Goal: Information Seeking & Learning: Learn about a topic

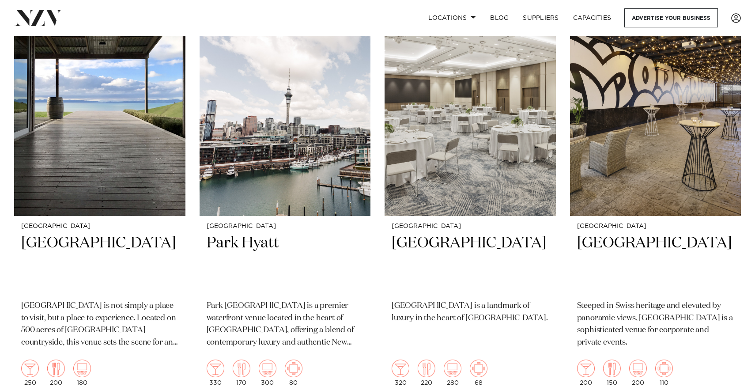
scroll to position [416, 0]
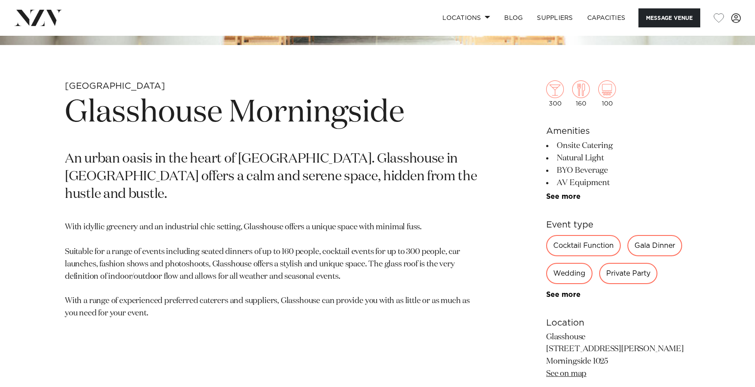
scroll to position [63, 0]
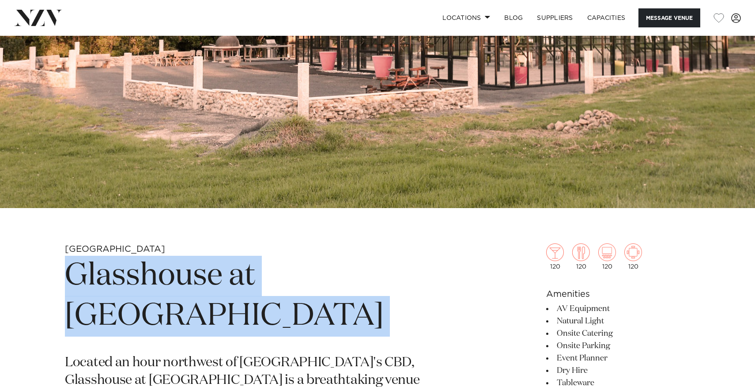
click at [443, 271] on h1 "Glasshouse at [GEOGRAPHIC_DATA]" at bounding box center [274, 296] width 419 height 81
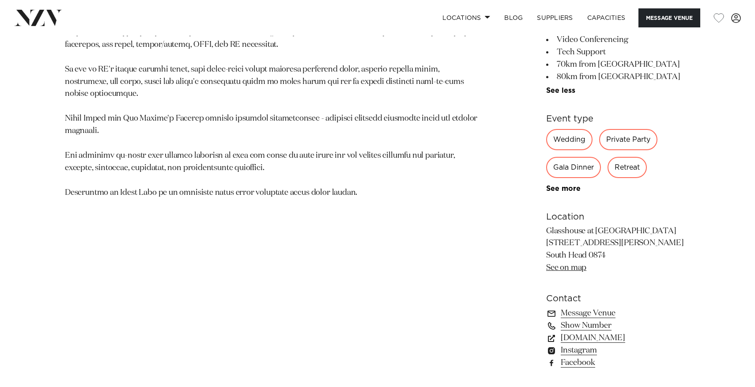
scroll to position [696, 0]
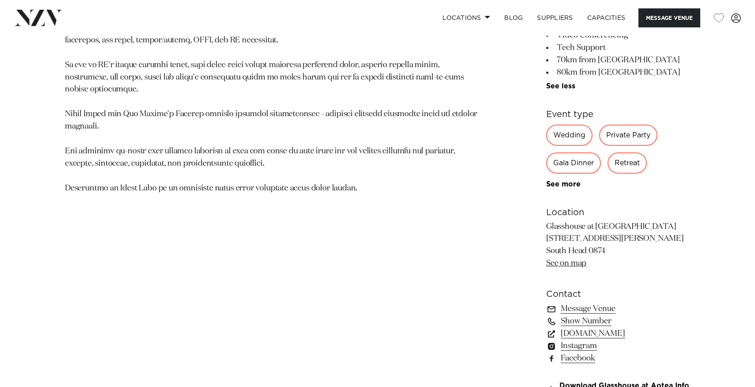
click at [592, 241] on p "Glasshouse at Aotea Farm 149 Shelly Beach Rd South Head 0874 See on map" at bounding box center [618, 245] width 144 height 49
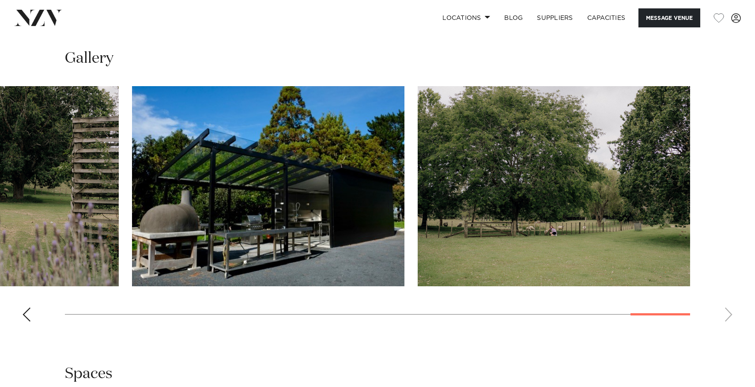
scroll to position [1069, 0]
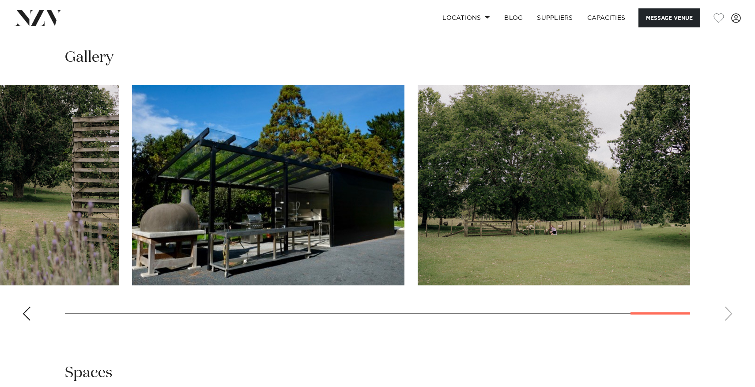
click at [31, 318] on swiper-container at bounding box center [377, 206] width 755 height 242
click at [25, 313] on div "Previous slide" at bounding box center [26, 314] width 9 height 14
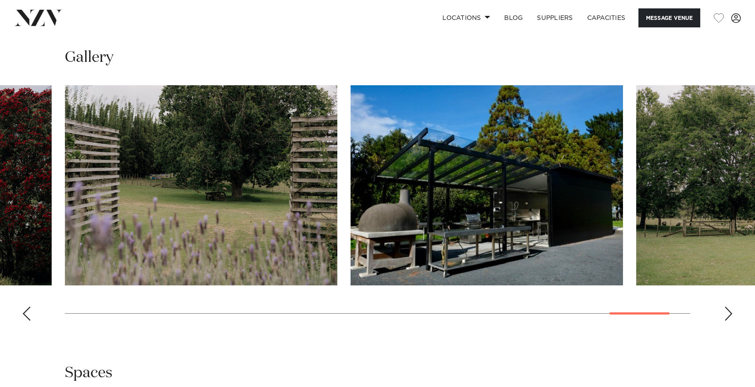
click at [25, 313] on div "Previous slide" at bounding box center [26, 314] width 9 height 14
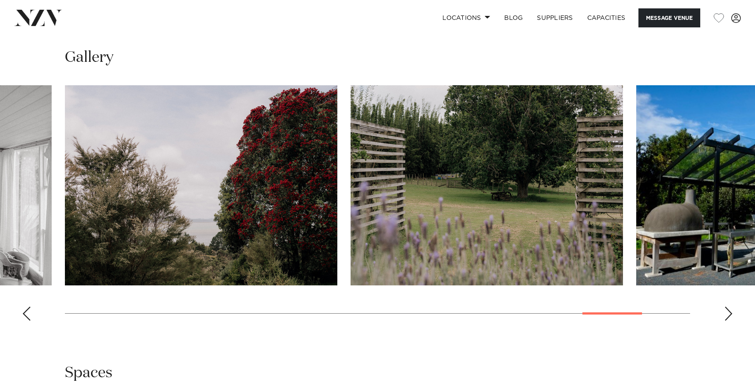
click at [25, 313] on div "Previous slide" at bounding box center [26, 314] width 9 height 14
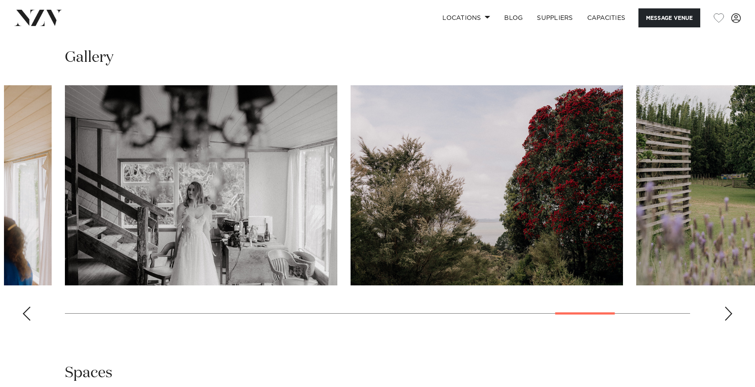
click at [25, 313] on div "Previous slide" at bounding box center [26, 314] width 9 height 14
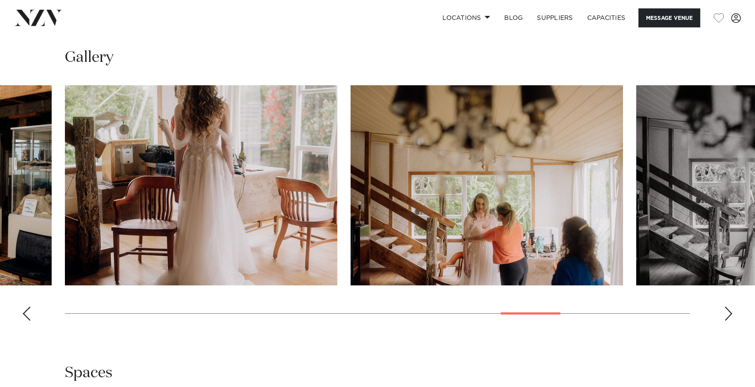
click at [25, 313] on div "Previous slide" at bounding box center [26, 314] width 9 height 14
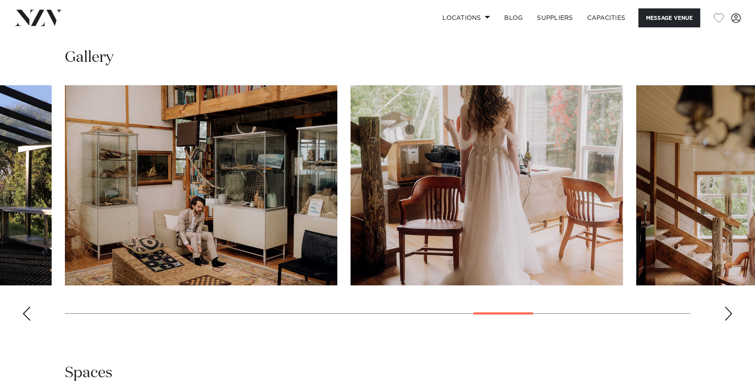
click at [25, 313] on div "Previous slide" at bounding box center [26, 314] width 9 height 14
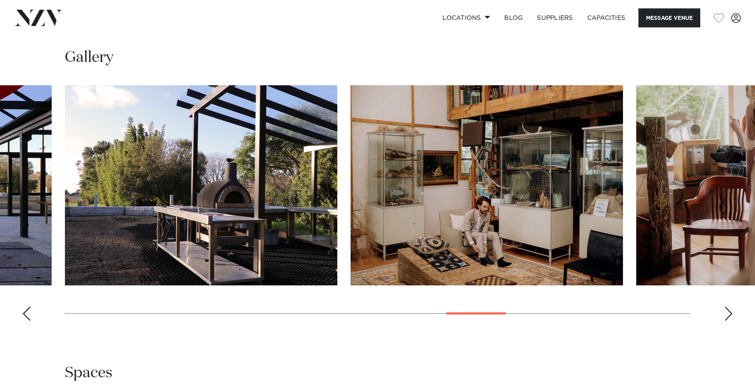
click at [25, 313] on div "Previous slide" at bounding box center [26, 314] width 9 height 14
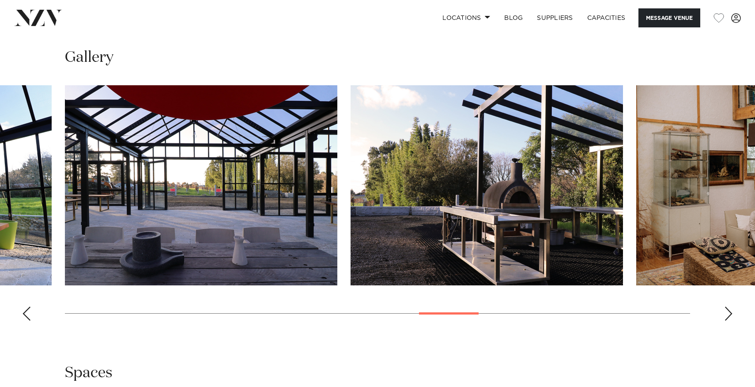
click at [25, 313] on div "Previous slide" at bounding box center [26, 314] width 9 height 14
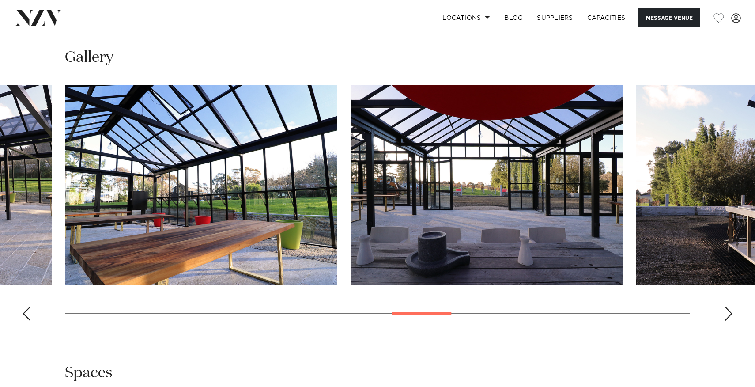
click at [25, 313] on div "Previous slide" at bounding box center [26, 314] width 9 height 14
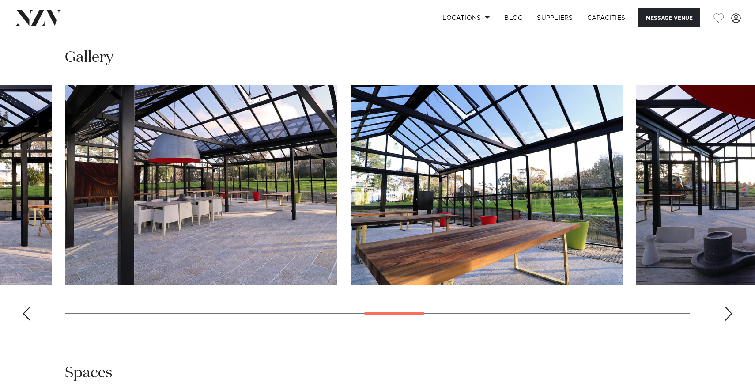
click at [25, 313] on div "Previous slide" at bounding box center [26, 314] width 9 height 14
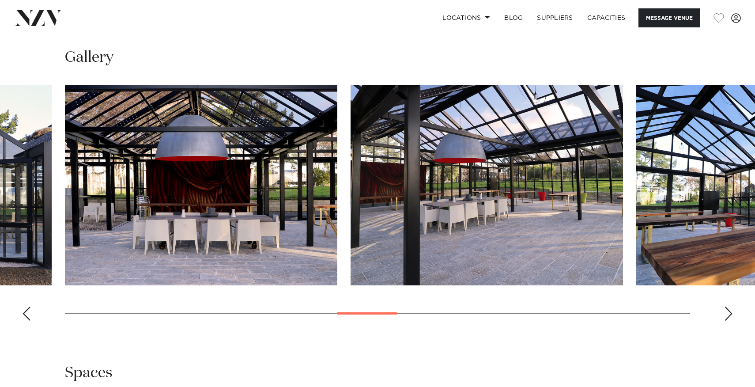
click at [25, 313] on div "Previous slide" at bounding box center [26, 314] width 9 height 14
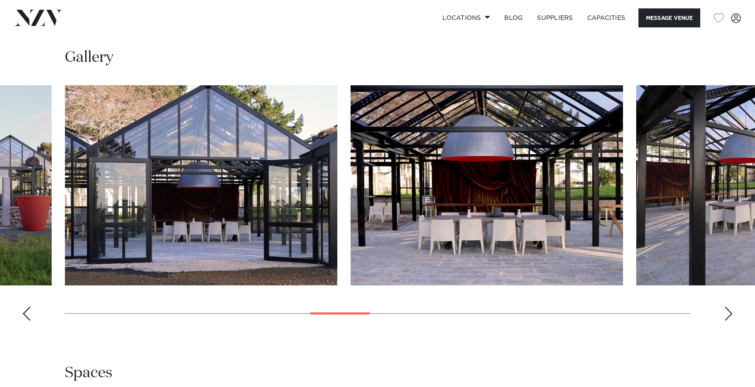
click at [25, 313] on div "Previous slide" at bounding box center [26, 314] width 9 height 14
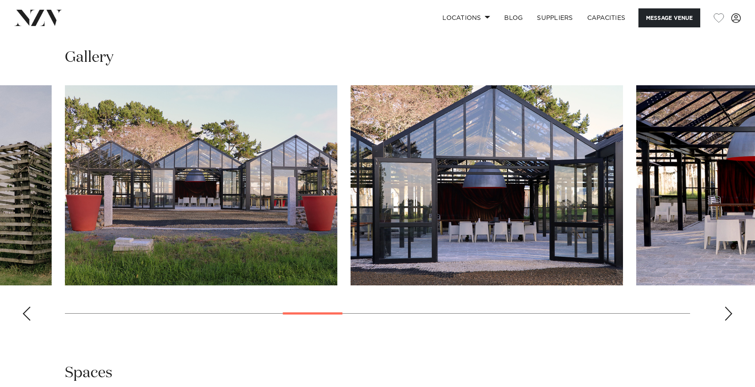
click at [25, 313] on div "Previous slide" at bounding box center [26, 314] width 9 height 14
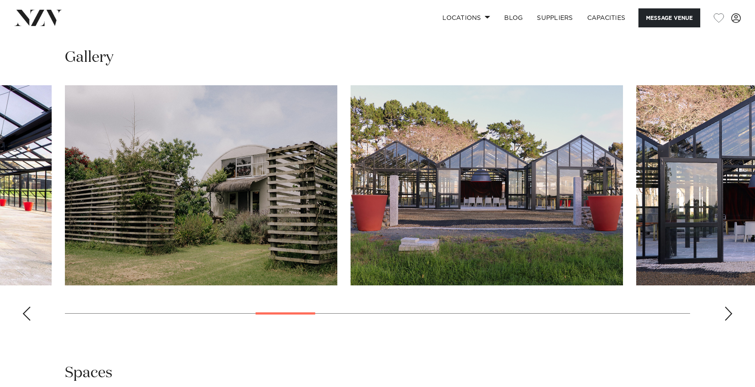
click at [25, 313] on div "Previous slide" at bounding box center [26, 314] width 9 height 14
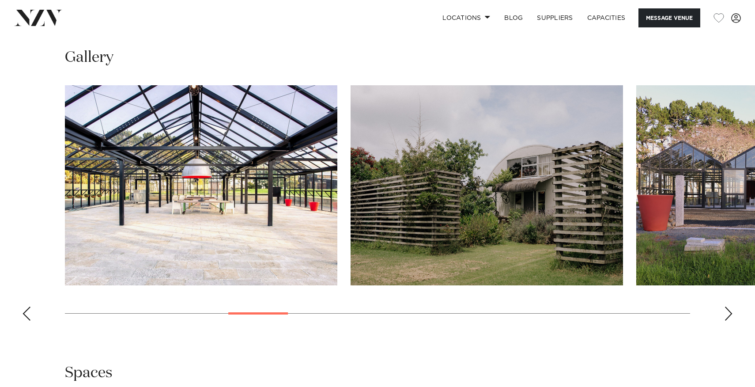
click at [25, 313] on div "Previous slide" at bounding box center [26, 314] width 9 height 14
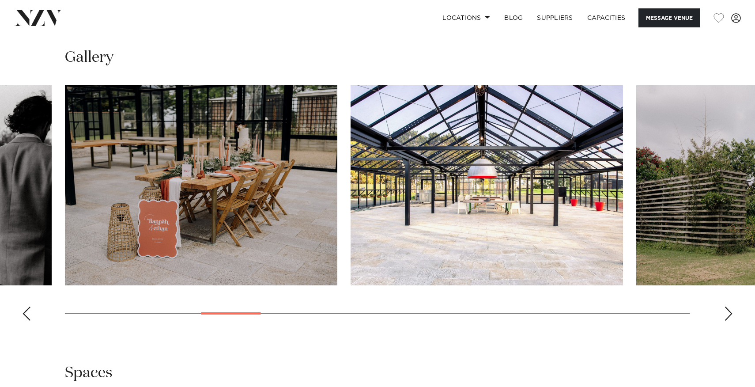
click at [25, 313] on div "Previous slide" at bounding box center [26, 314] width 9 height 14
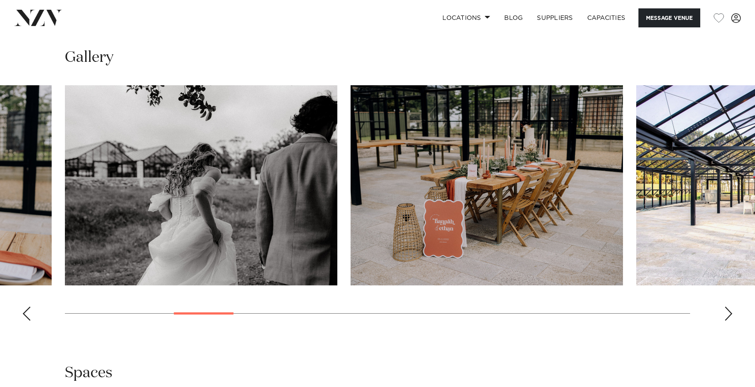
click at [25, 313] on div "Previous slide" at bounding box center [26, 314] width 9 height 14
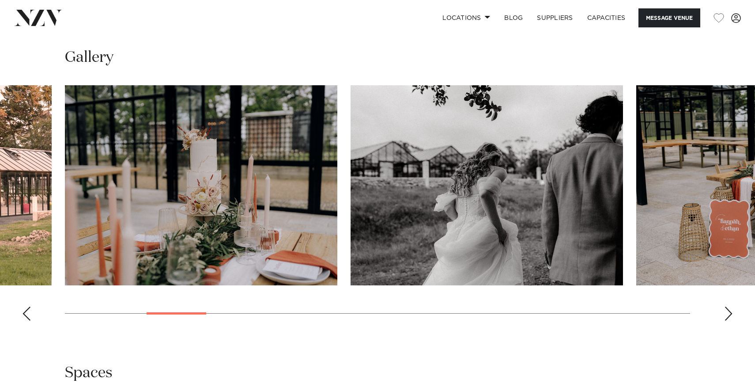
click at [25, 313] on div "Previous slide" at bounding box center [26, 314] width 9 height 14
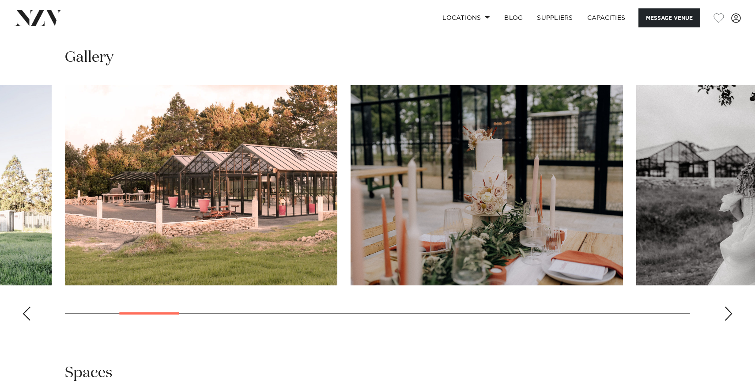
click at [25, 313] on div "Previous slide" at bounding box center [26, 314] width 9 height 14
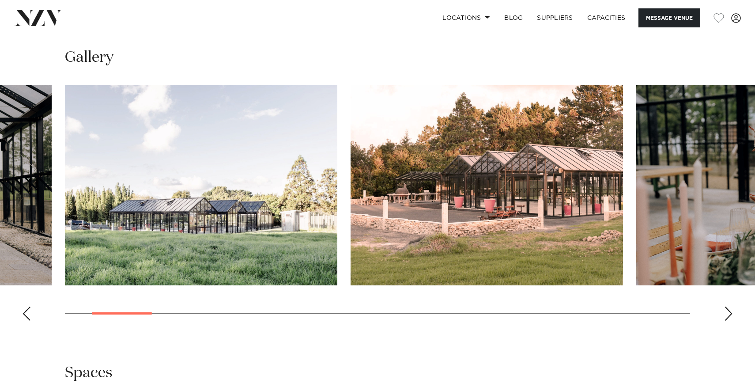
click at [25, 313] on div "Previous slide" at bounding box center [26, 314] width 9 height 14
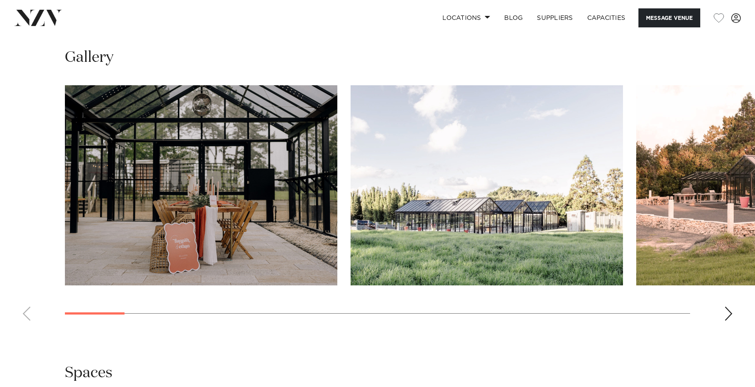
click at [25, 313] on swiper-container at bounding box center [377, 206] width 755 height 242
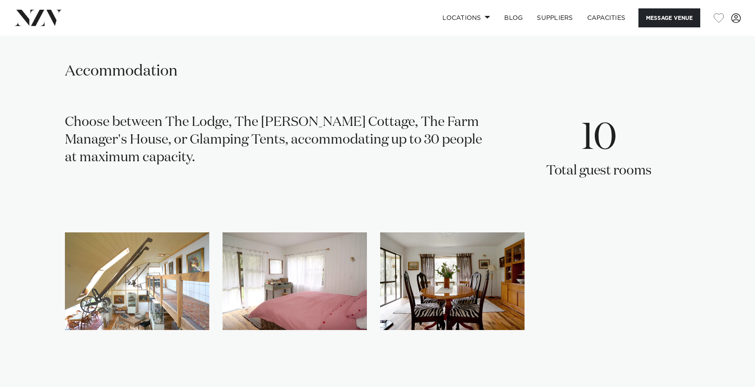
scroll to position [1571, 0]
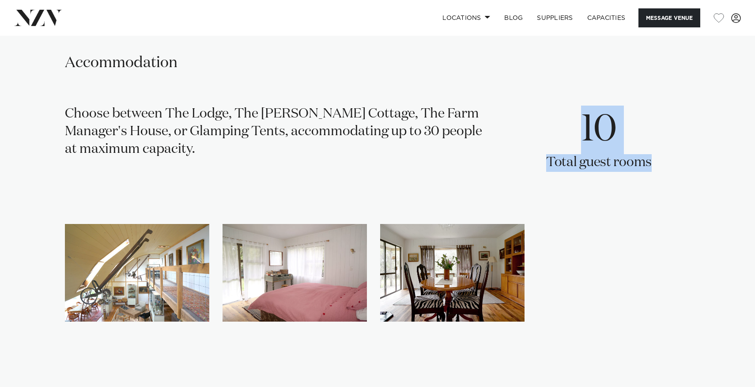
drag, startPoint x: 579, startPoint y: 106, endPoint x: 628, endPoint y: 179, distance: 87.8
click at [628, 179] on div "10 Total guest rooms" at bounding box center [599, 144] width 106 height 77
click at [374, 178] on div "Choose between The Lodge, The Farmer's Cottage, The Farm Manager's House, or Gl…" at bounding box center [274, 144] width 419 height 77
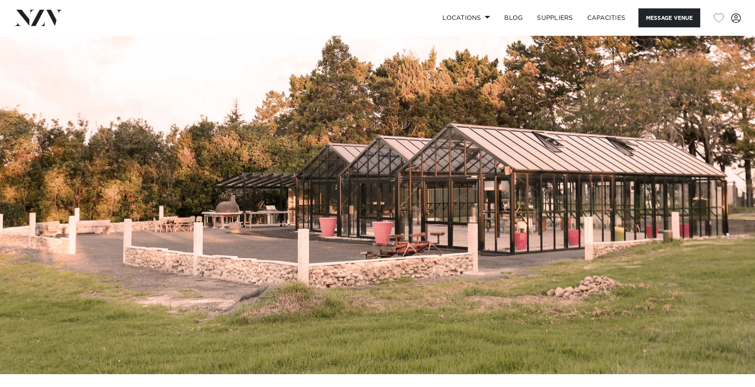
scroll to position [0, 0]
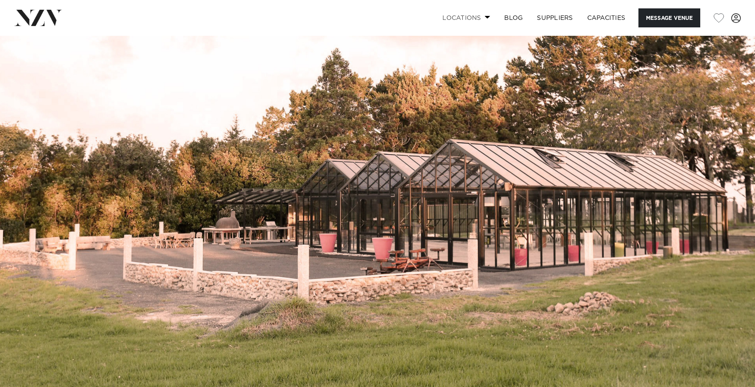
click at [455, 18] on link "Locations" at bounding box center [466, 17] width 62 height 19
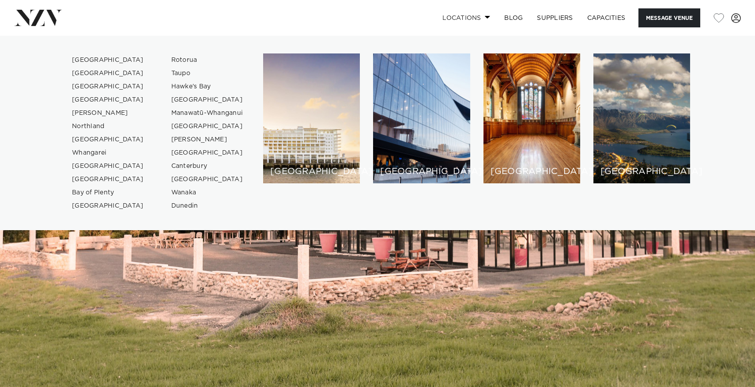
click at [455, 18] on link "Locations" at bounding box center [466, 17] width 62 height 19
